Goal: Check status: Check status

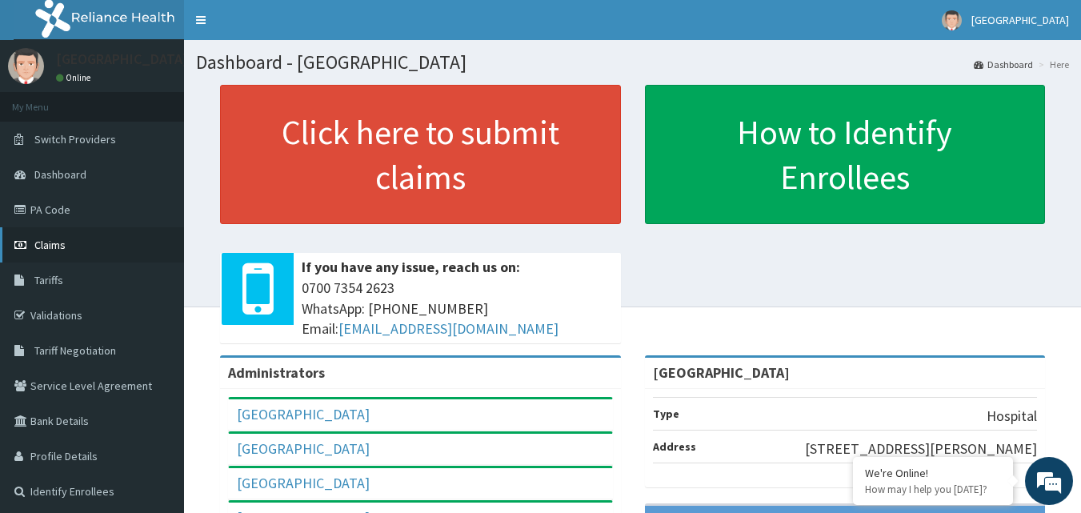
click at [56, 240] on span "Claims" at bounding box center [49, 245] width 31 height 14
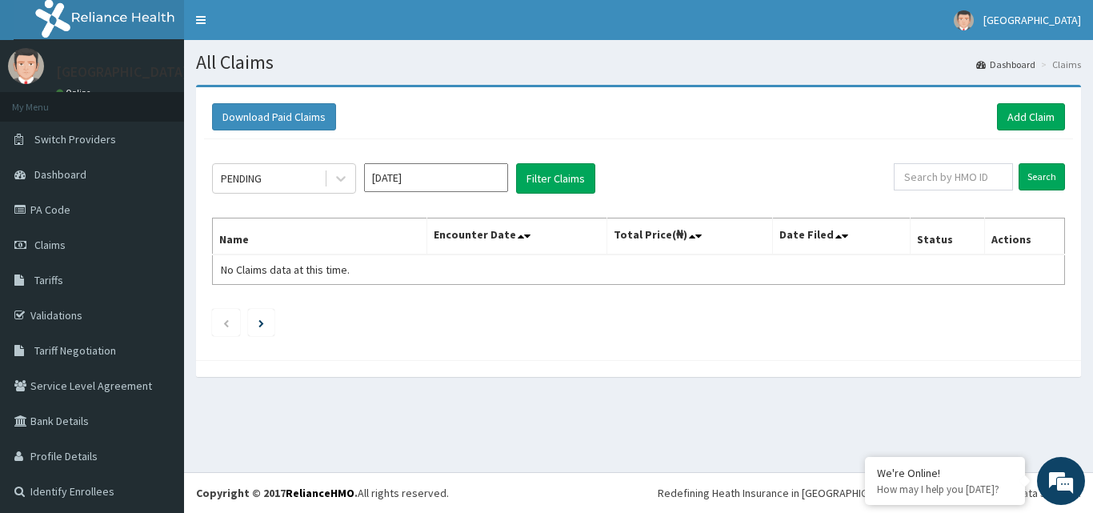
click at [517, 240] on th "Encounter Date" at bounding box center [516, 236] width 179 height 37
click at [551, 178] on button "Filter Claims" at bounding box center [555, 178] width 79 height 30
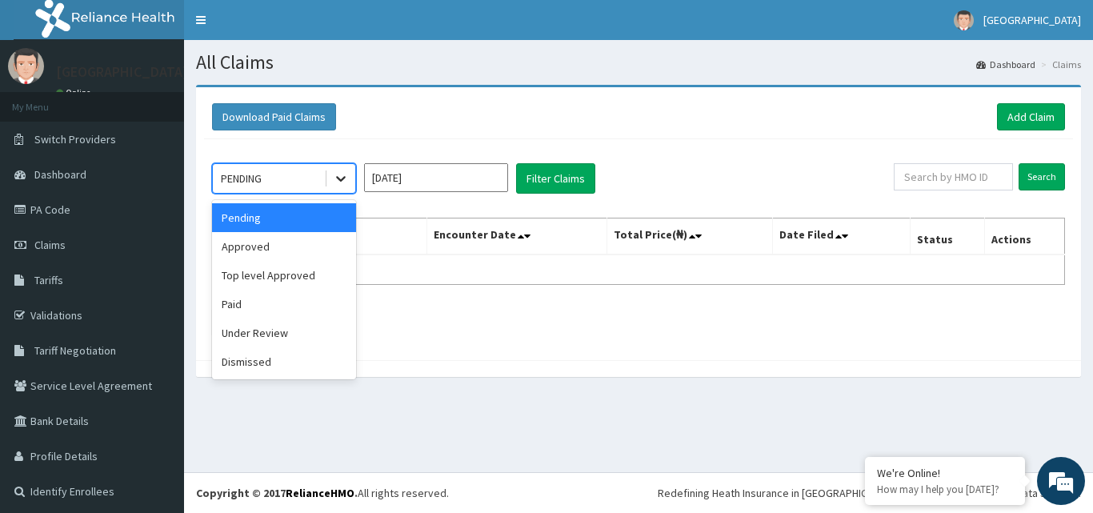
click at [344, 181] on icon at bounding box center [341, 178] width 16 height 16
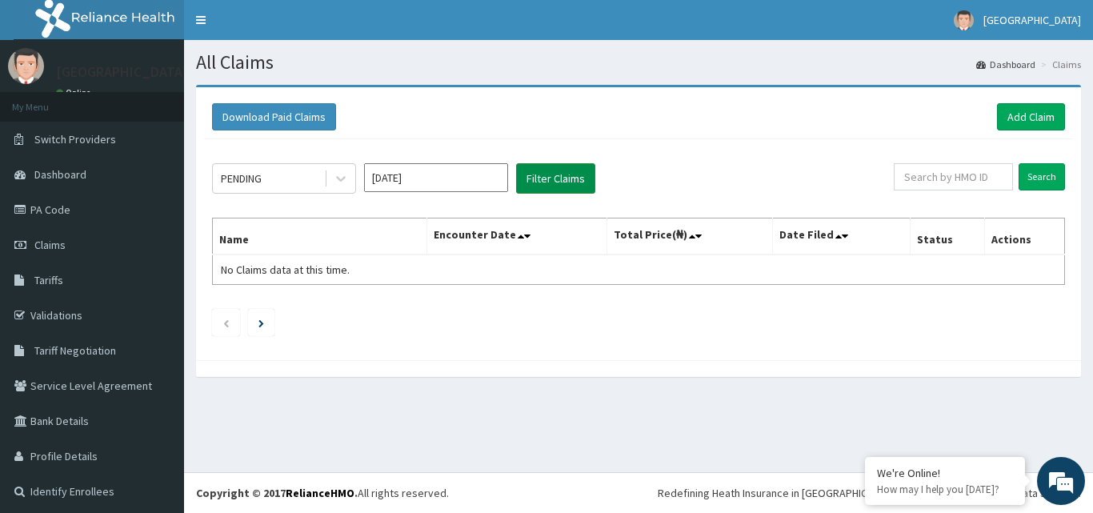
click at [547, 177] on button "Filter Claims" at bounding box center [555, 178] width 79 height 30
click at [522, 239] on icon at bounding box center [521, 235] width 6 height 11
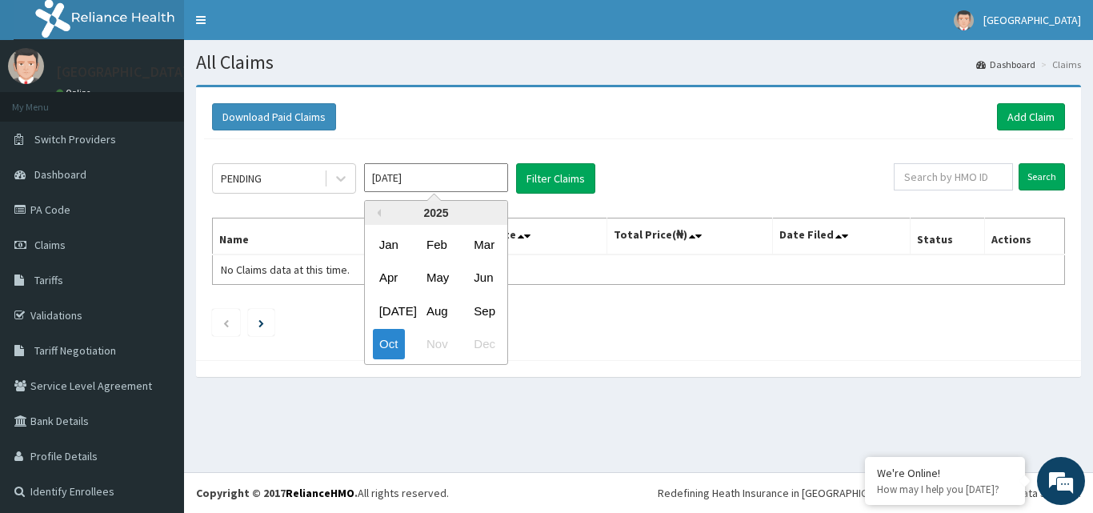
click at [454, 184] on input "Oct 2025" at bounding box center [436, 177] width 144 height 29
click at [393, 345] on div "Oct" at bounding box center [389, 345] width 32 height 30
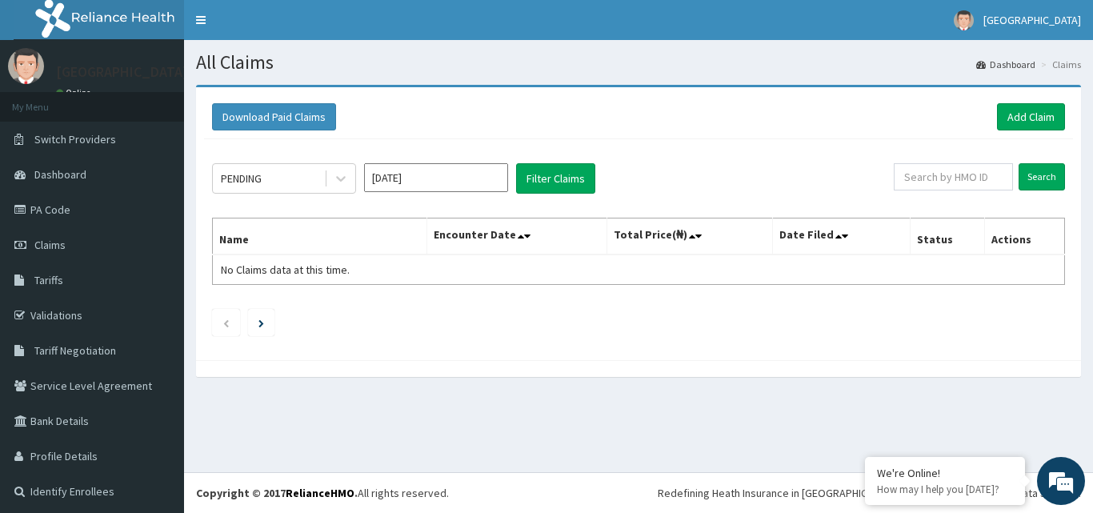
click at [476, 178] on input "Oct 2025" at bounding box center [436, 177] width 144 height 29
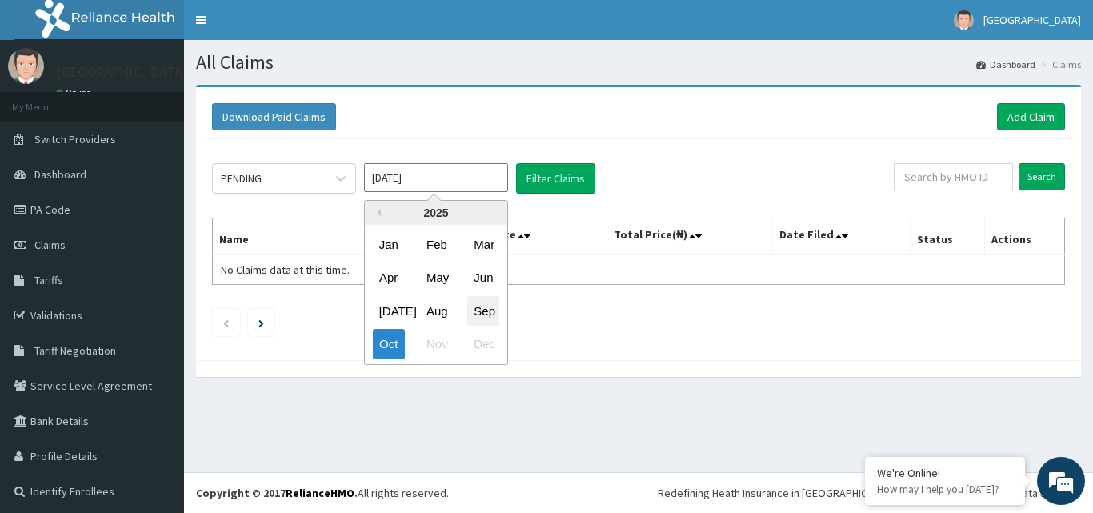
click at [486, 310] on div "Sep" at bounding box center [483, 311] width 32 height 30
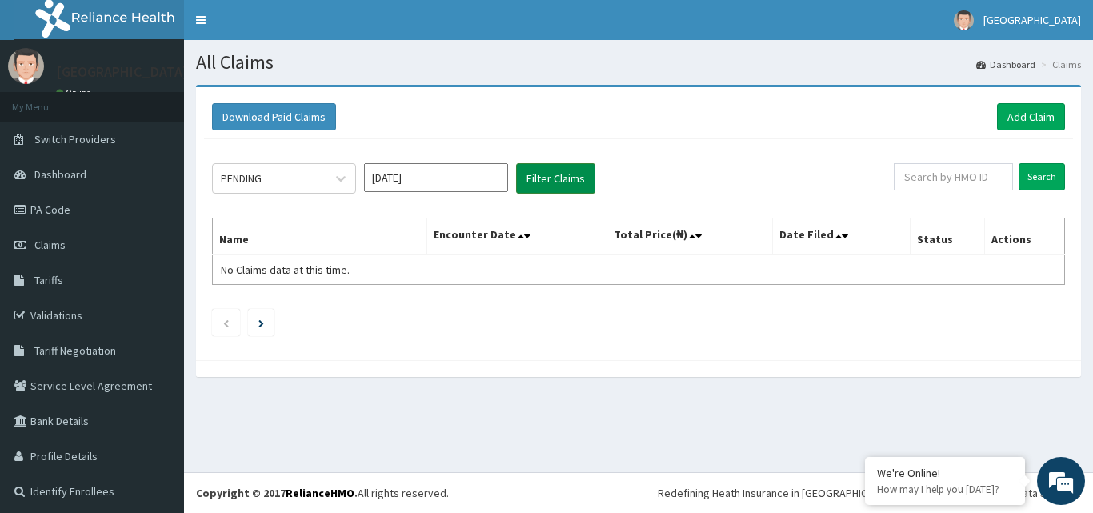
click at [559, 182] on button "Filter Claims" at bounding box center [555, 178] width 79 height 30
click at [270, 326] on li at bounding box center [261, 322] width 26 height 27
click at [341, 178] on icon at bounding box center [341, 178] width 16 height 16
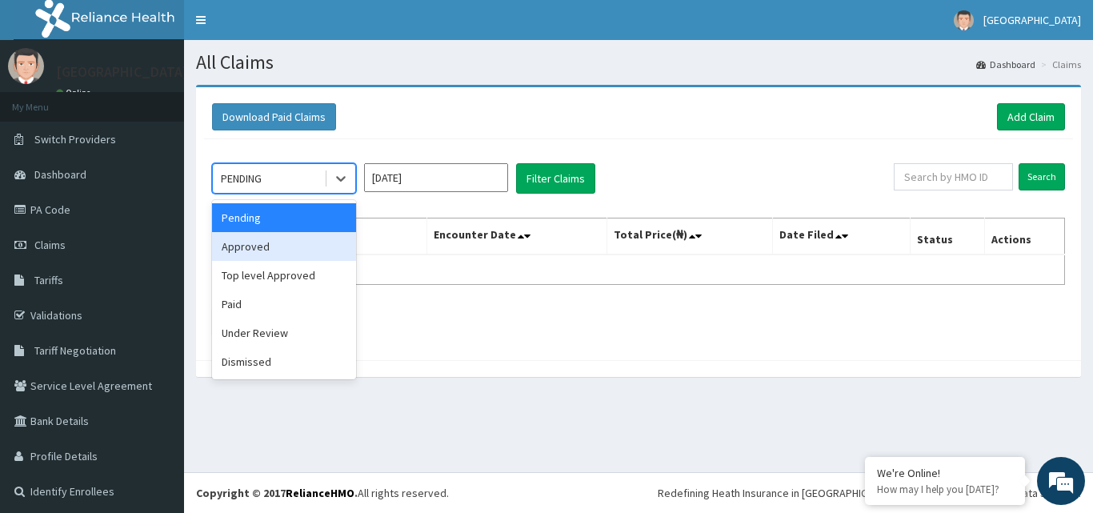
drag, startPoint x: 227, startPoint y: 250, endPoint x: 247, endPoint y: 250, distance: 20.0
click at [234, 251] on div "Approved" at bounding box center [284, 246] width 144 height 29
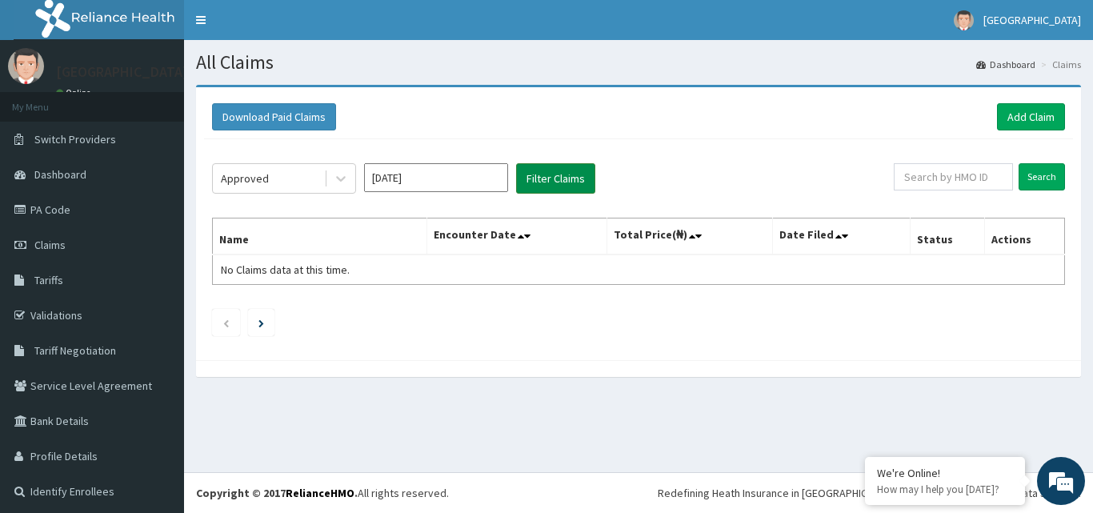
click at [550, 186] on button "Filter Claims" at bounding box center [555, 178] width 79 height 30
click at [520, 239] on icon at bounding box center [521, 235] width 6 height 11
click at [342, 180] on icon at bounding box center [341, 180] width 10 height 6
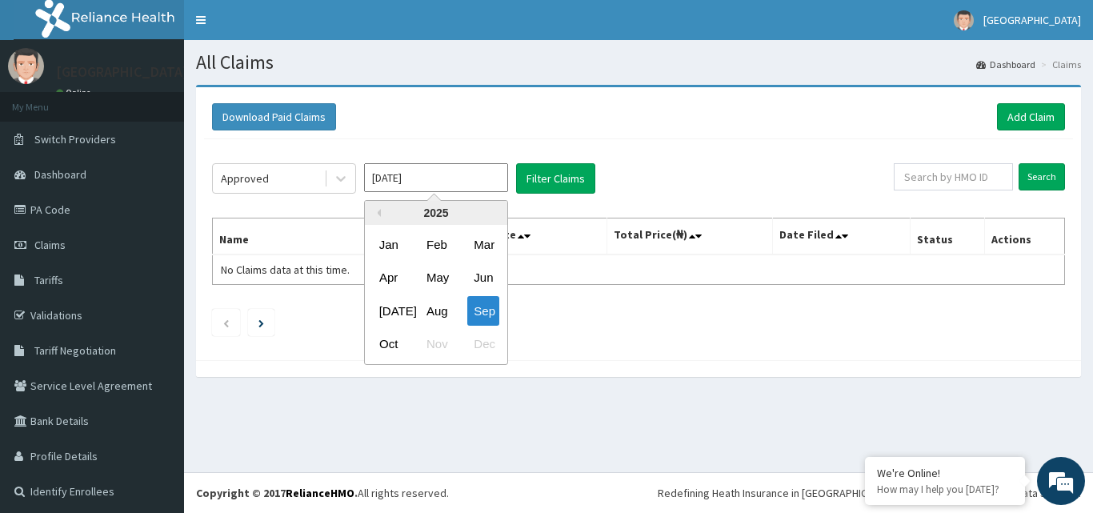
click at [437, 188] on input "Sep 2025" at bounding box center [436, 177] width 144 height 29
click at [433, 313] on div "Aug" at bounding box center [436, 311] width 32 height 30
type input "Aug 2025"
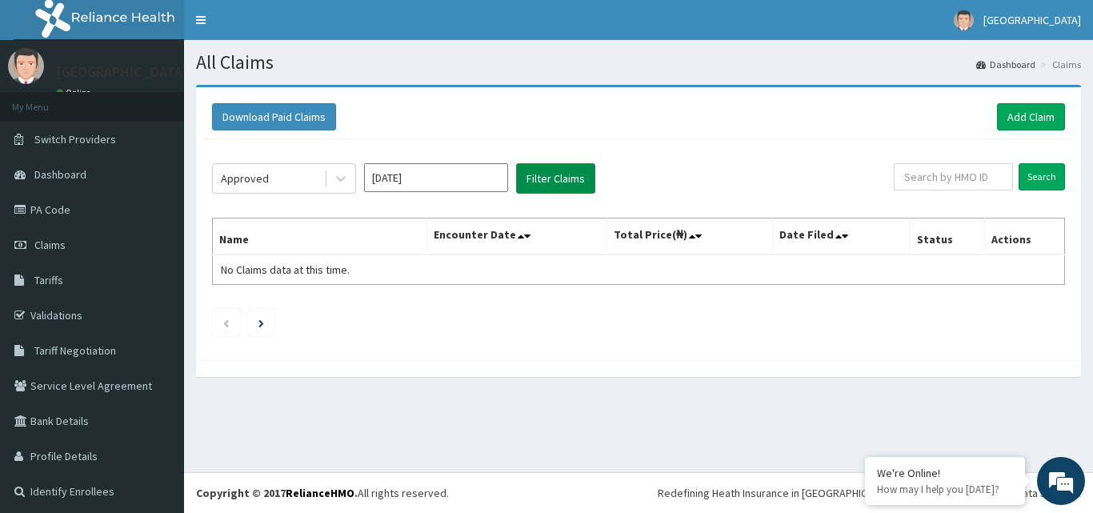
click at [564, 181] on button "Filter Claims" at bounding box center [555, 178] width 79 height 30
click at [527, 234] on icon at bounding box center [527, 235] width 6 height 11
click at [841, 242] on span at bounding box center [846, 236] width 22 height 22
click at [841, 235] on icon at bounding box center [844, 235] width 6 height 11
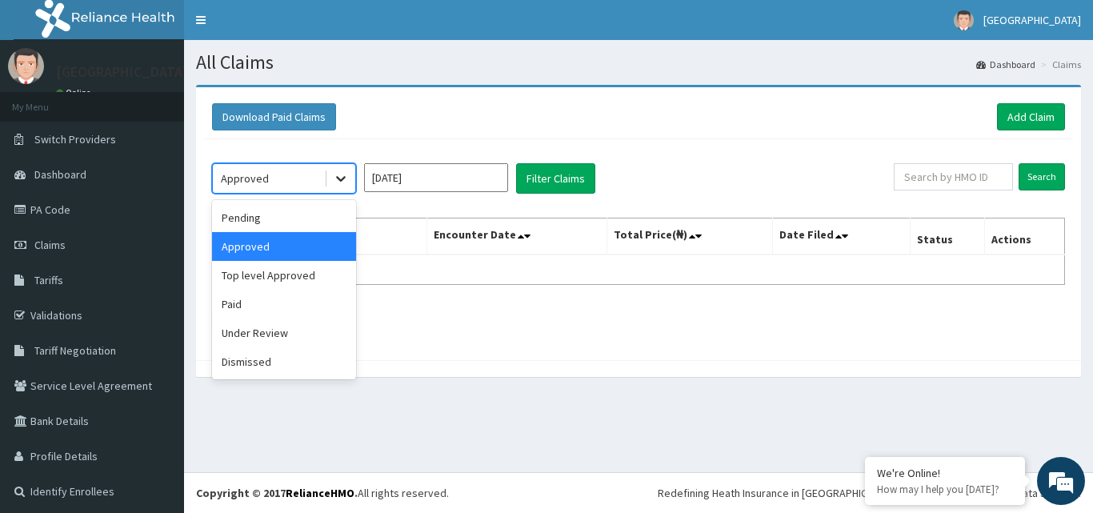
click at [340, 182] on icon at bounding box center [341, 178] width 16 height 16
click at [281, 229] on div "Pending" at bounding box center [284, 217] width 144 height 29
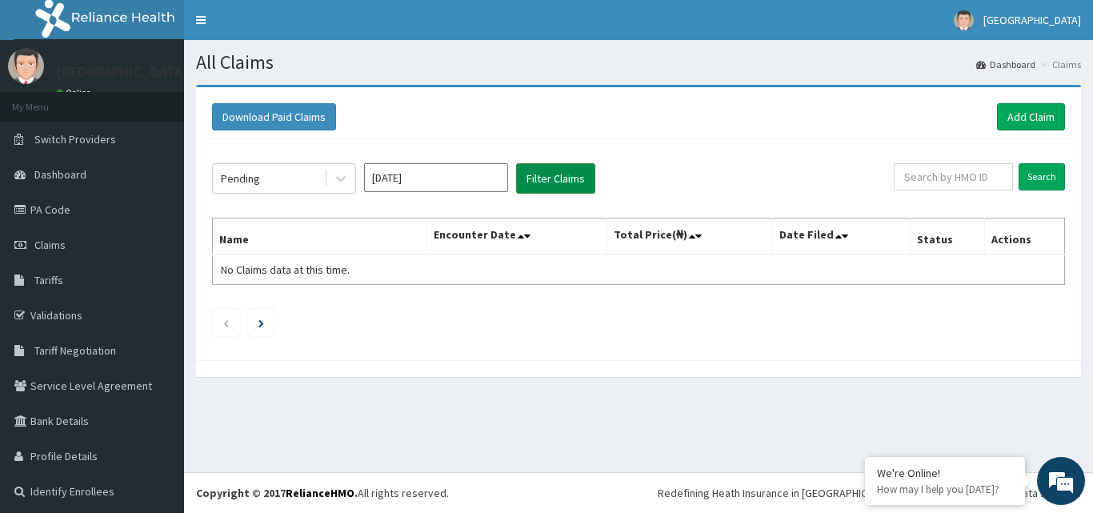
click at [558, 183] on button "Filter Claims" at bounding box center [555, 178] width 79 height 30
